Goal: Navigation & Orientation: Find specific page/section

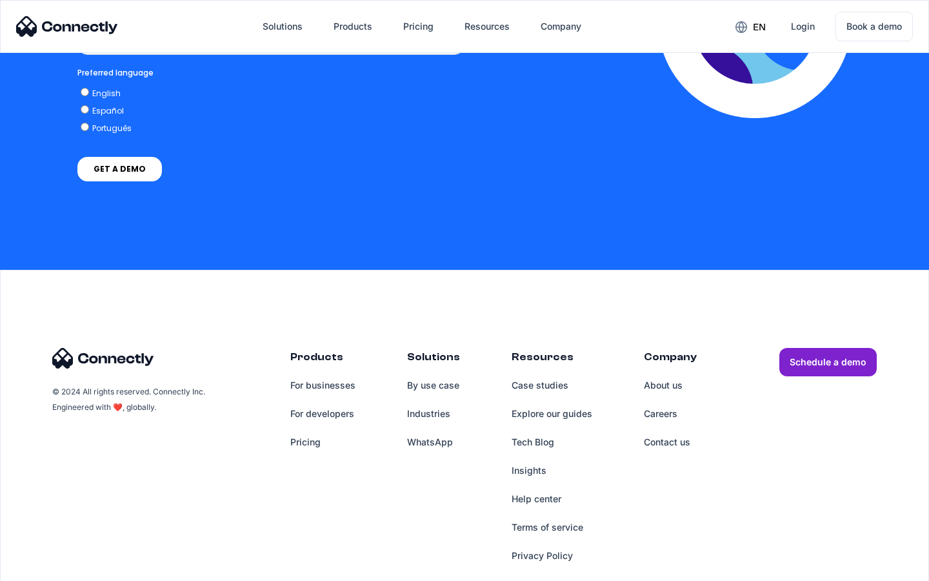
scroll to position [2836, 0]
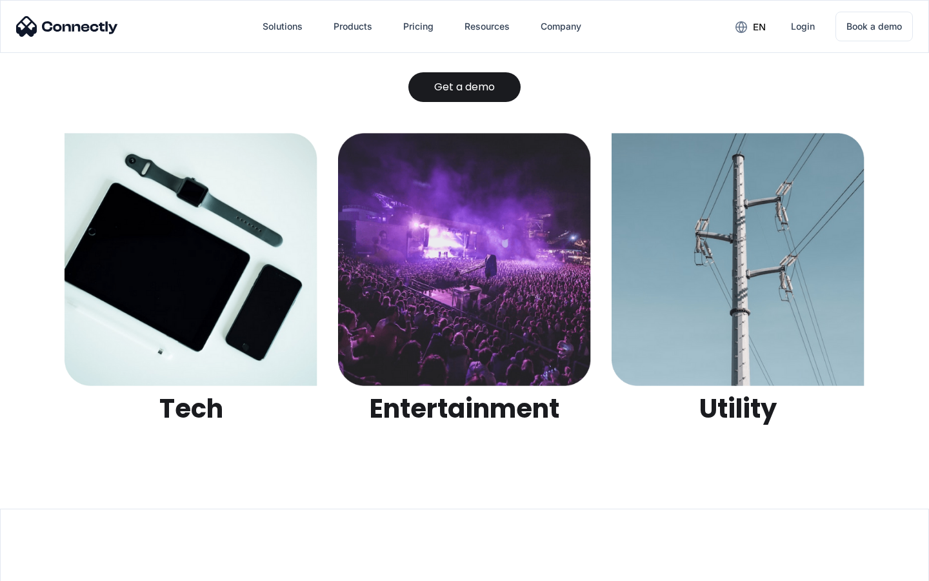
scroll to position [4071, 0]
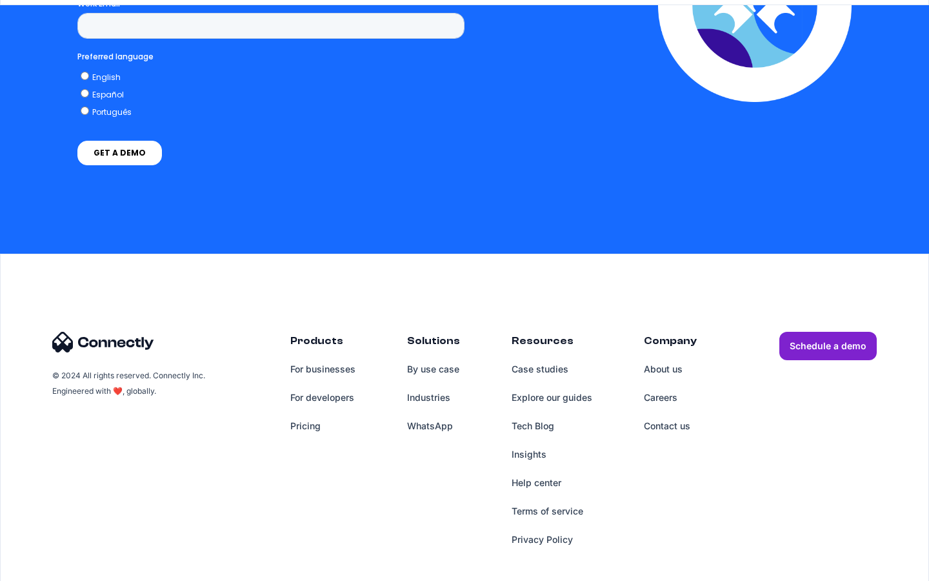
scroll to position [2821, 0]
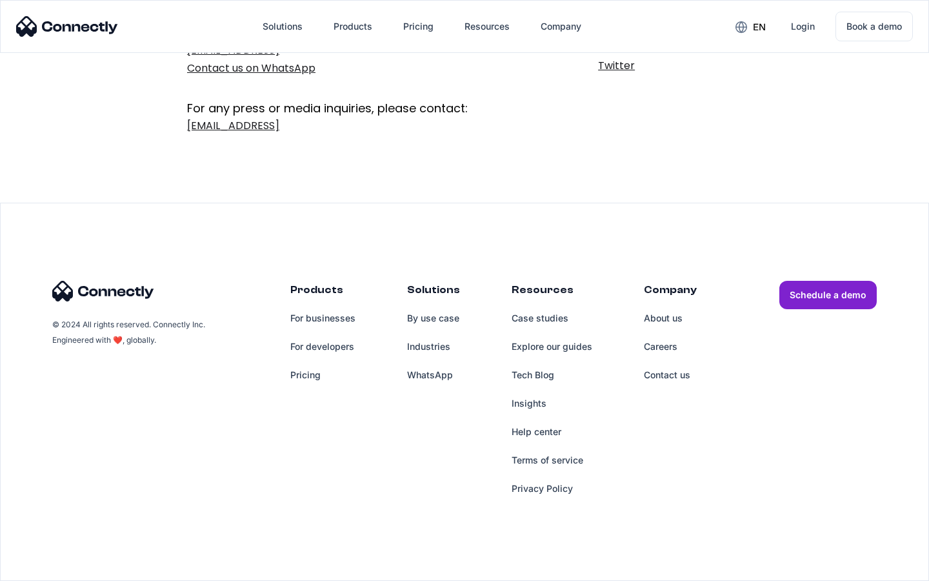
scroll to position [211, 0]
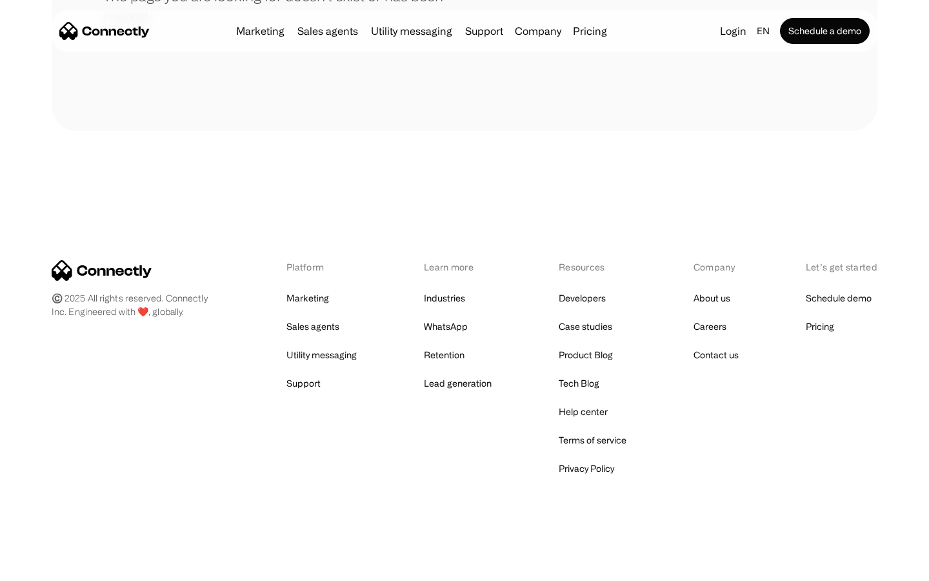
scroll to position [236, 0]
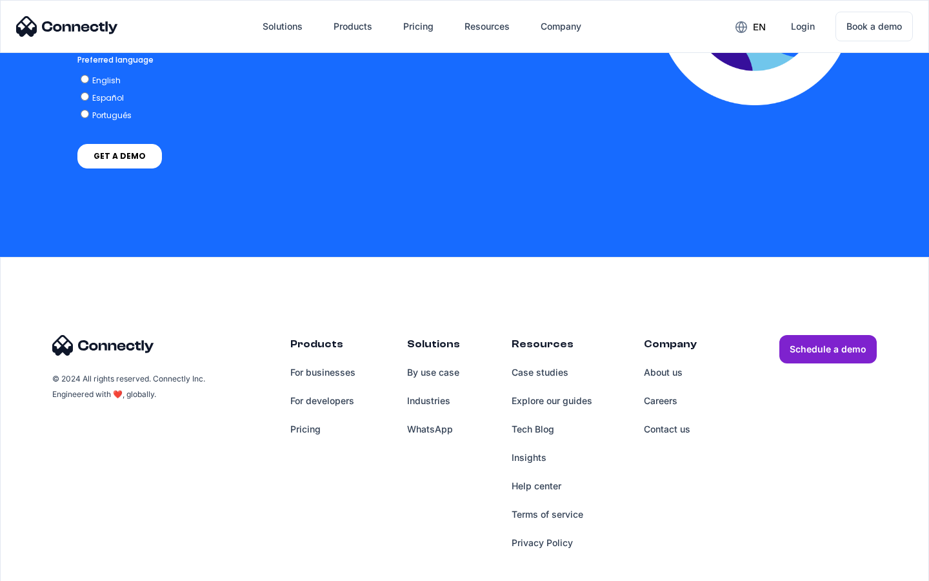
scroll to position [2625, 0]
